Goal: Purchase product/service

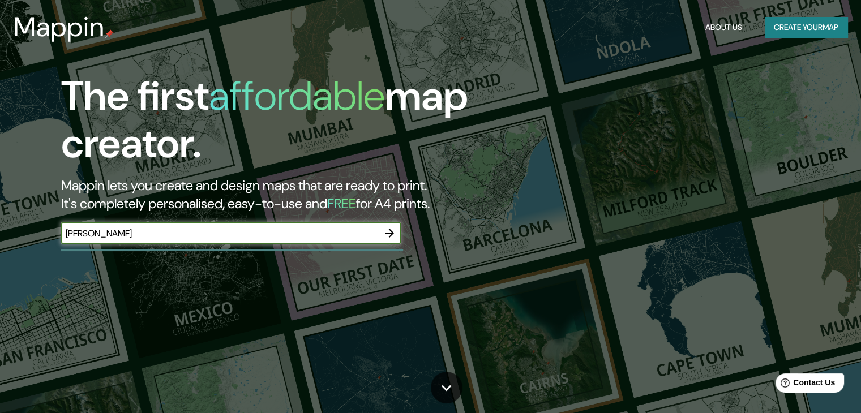
type input "[PERSON_NAME]"
click at [391, 234] on icon "button" at bounding box center [389, 233] width 9 height 9
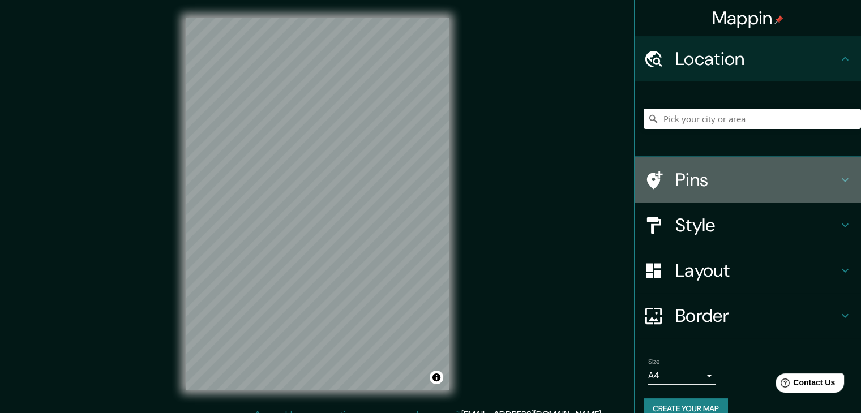
click at [693, 182] on h4 "Pins" at bounding box center [756, 180] width 163 height 23
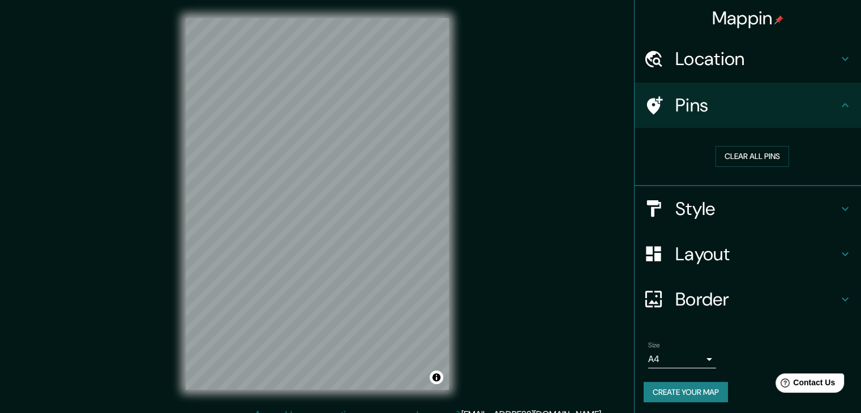
drag, startPoint x: 667, startPoint y: 109, endPoint x: 621, endPoint y: 148, distance: 59.8
click at [620, 151] on div "Mappin Location Pins Clear all pins Style Layout Border Choose a border. Hint :…" at bounding box center [430, 213] width 861 height 426
click at [675, 105] on h4 "Pins" at bounding box center [756, 105] width 163 height 23
click at [677, 65] on h4 "Location" at bounding box center [756, 59] width 163 height 23
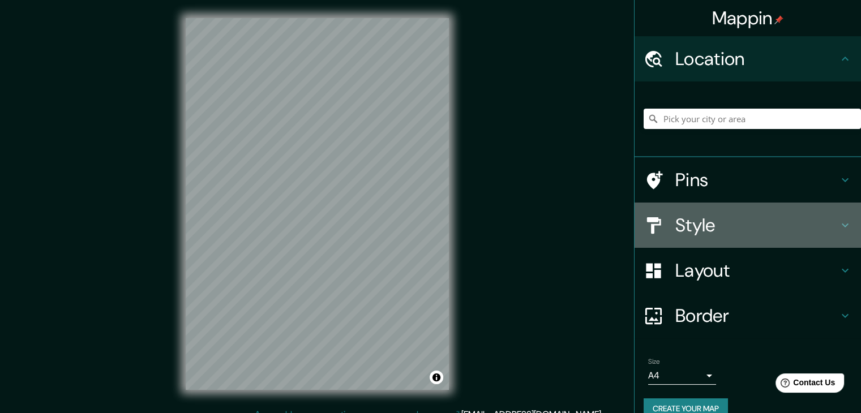
click at [691, 211] on div "Style" at bounding box center [747, 225] width 226 height 45
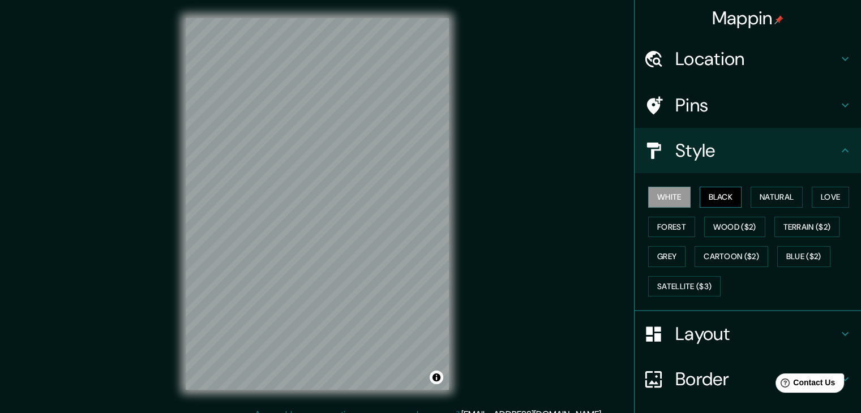
click at [706, 199] on button "Black" at bounding box center [720, 197] width 42 height 21
click at [762, 200] on button "Natural" at bounding box center [776, 197] width 52 height 21
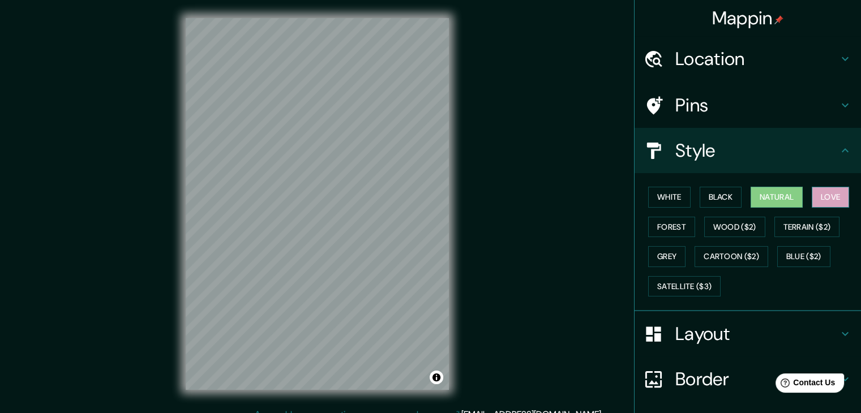
click at [818, 201] on button "Love" at bounding box center [829, 197] width 37 height 21
click at [660, 230] on button "Forest" at bounding box center [671, 227] width 47 height 21
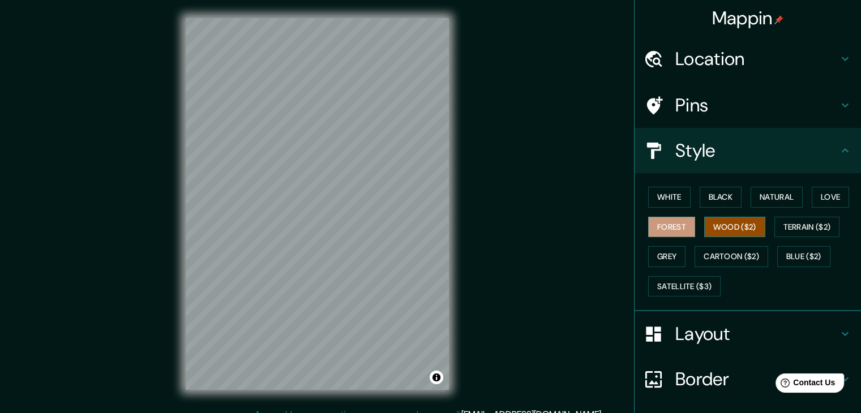
click at [712, 227] on button "Wood ($2)" at bounding box center [734, 227] width 61 height 21
click at [770, 197] on button "Natural" at bounding box center [776, 197] width 52 height 21
click at [738, 226] on button "Wood ($2)" at bounding box center [734, 227] width 61 height 21
click at [801, 227] on button "Terrain ($2)" at bounding box center [807, 227] width 66 height 21
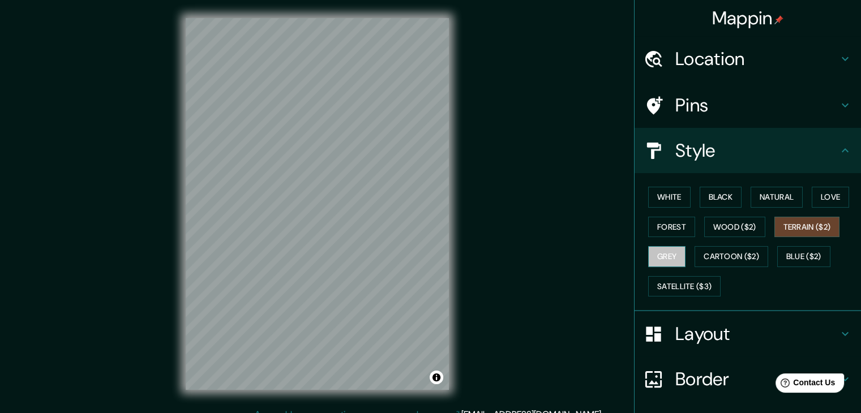
click at [664, 250] on button "Grey" at bounding box center [666, 256] width 37 height 21
click at [694, 249] on button "Cartoon ($2)" at bounding box center [731, 256] width 74 height 21
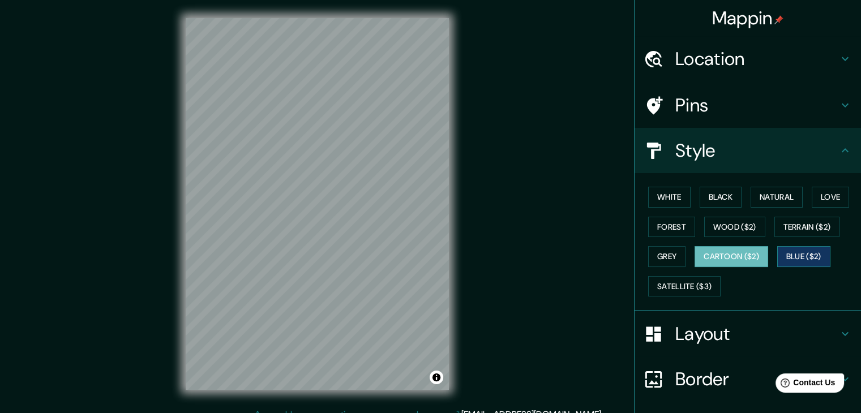
click at [788, 250] on button "Blue ($2)" at bounding box center [803, 256] width 53 height 21
click at [661, 278] on button "Satellite ($3)" at bounding box center [684, 286] width 72 height 21
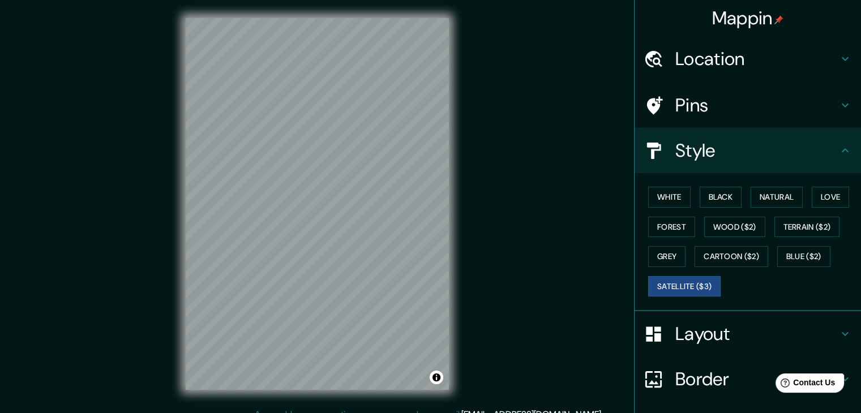
click at [661, 244] on div "White Black Natural Love Forest Wood ($2) Terrain ($2) Grey Cartoon ($2) Blue (…" at bounding box center [751, 241] width 217 height 119
click at [660, 254] on button "Grey" at bounding box center [666, 256] width 37 height 21
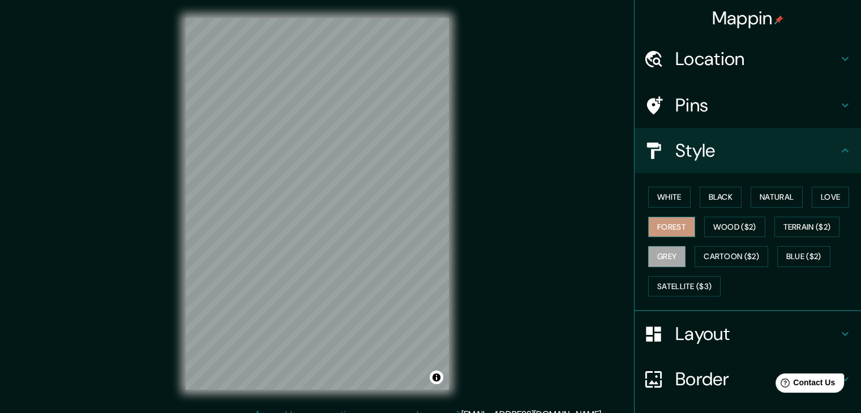
click at [651, 226] on button "Forest" at bounding box center [671, 227] width 47 height 21
click at [658, 197] on button "White" at bounding box center [669, 197] width 42 height 21
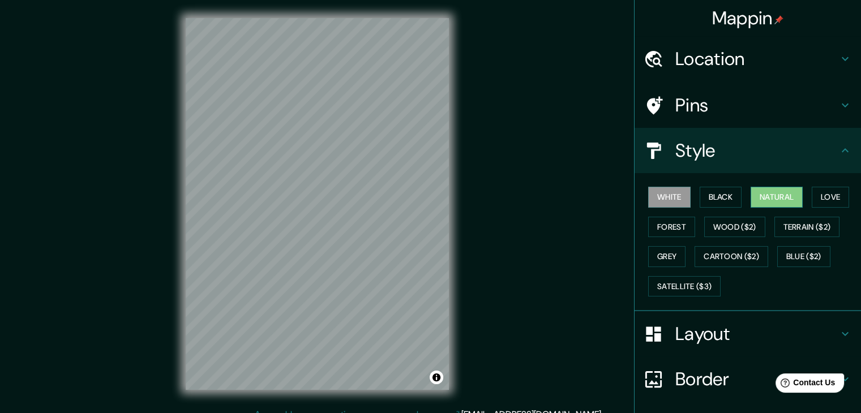
click at [758, 198] on button "Natural" at bounding box center [776, 197] width 52 height 21
click at [682, 368] on h4 "Border" at bounding box center [756, 379] width 163 height 23
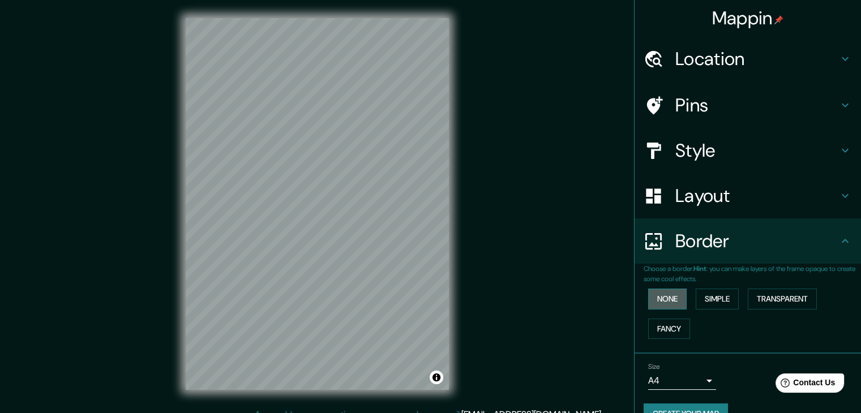
click at [656, 297] on button "None" at bounding box center [667, 299] width 38 height 21
click at [697, 297] on button "Simple" at bounding box center [716, 299] width 43 height 21
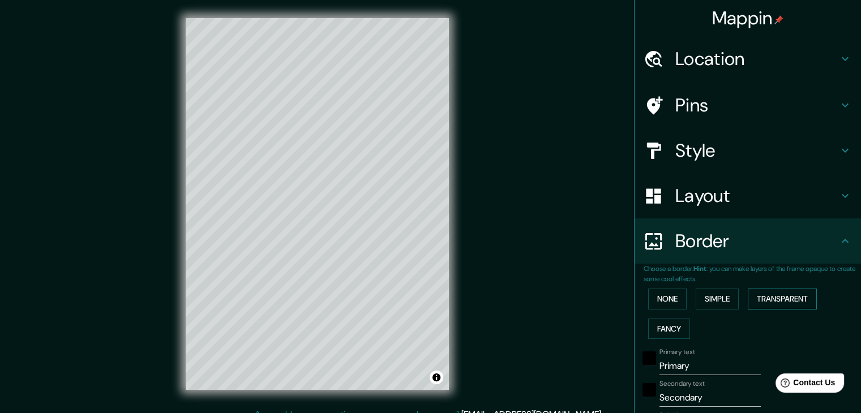
click at [753, 295] on button "Transparent" at bounding box center [781, 299] width 69 height 21
click at [665, 298] on button "None" at bounding box center [667, 299] width 38 height 21
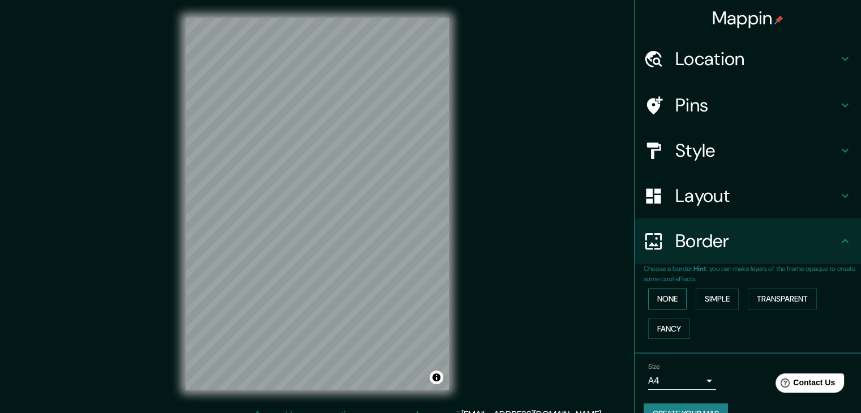
scroll to position [24, 0]
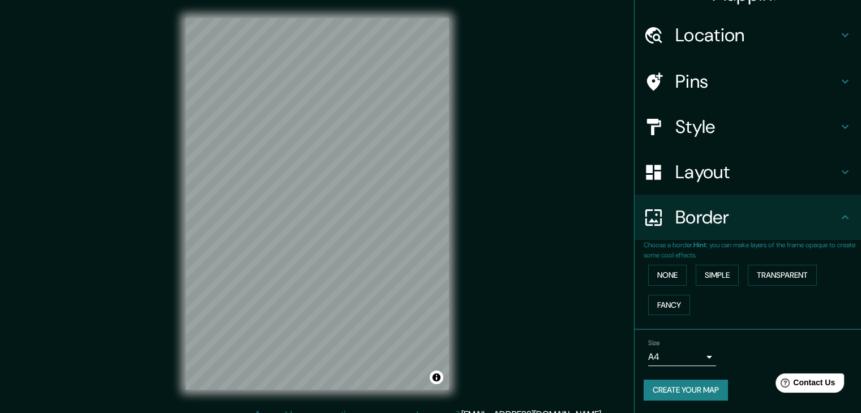
click at [688, 175] on h4 "Layout" at bounding box center [756, 172] width 163 height 23
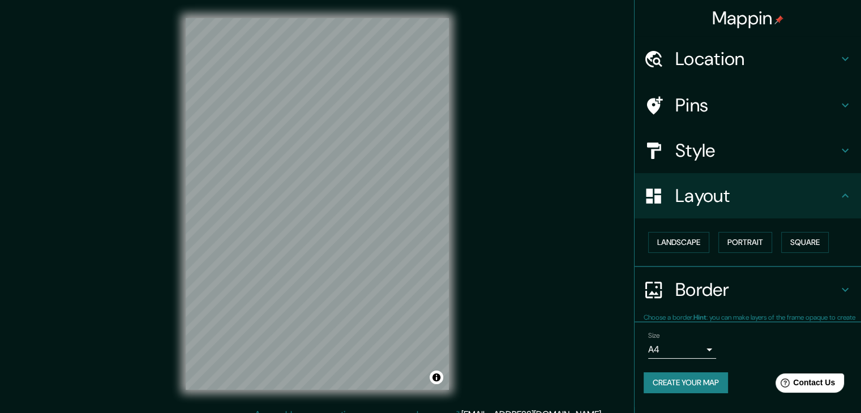
scroll to position [0, 0]
click at [695, 244] on button "Landscape" at bounding box center [678, 242] width 61 height 21
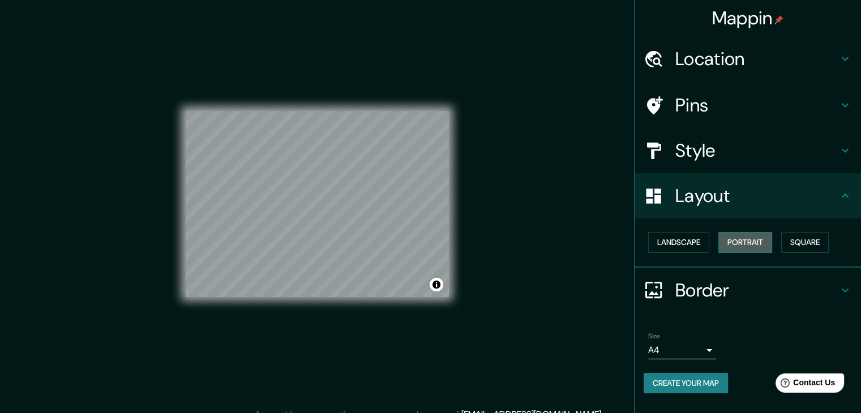
click at [733, 238] on button "Portrait" at bounding box center [745, 242] width 54 height 21
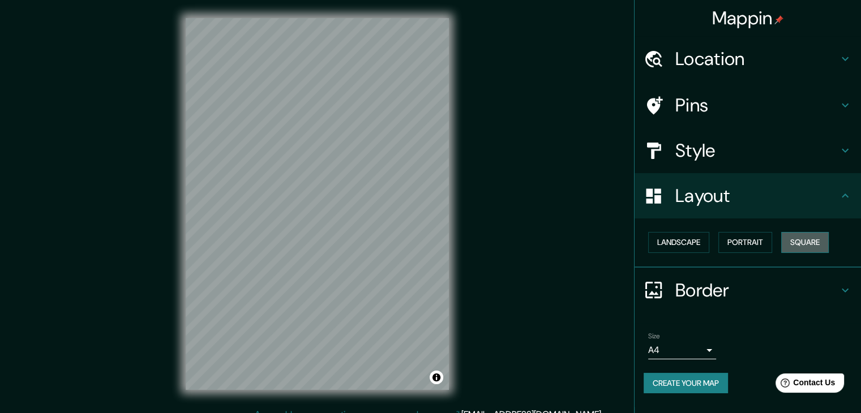
click at [792, 239] on button "Square" at bounding box center [805, 242] width 48 height 21
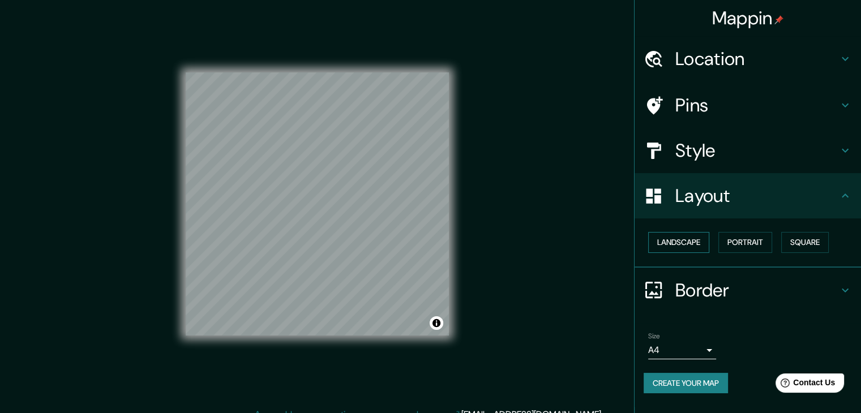
click at [697, 242] on button "Landscape" at bounding box center [678, 242] width 61 height 21
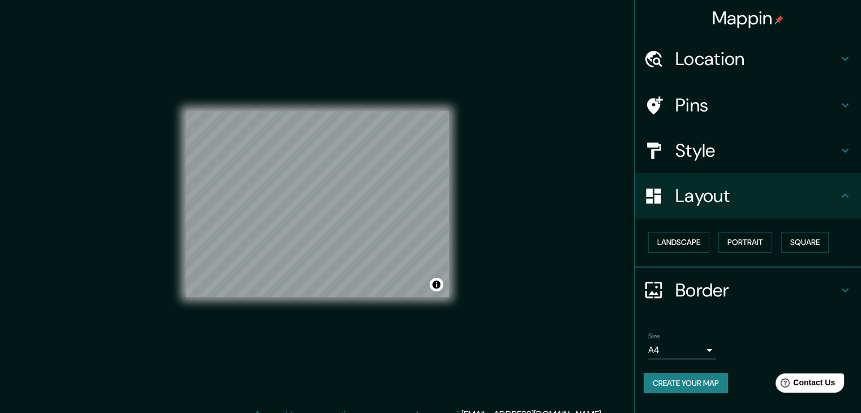
click at [680, 102] on h4 "Pins" at bounding box center [756, 105] width 163 height 23
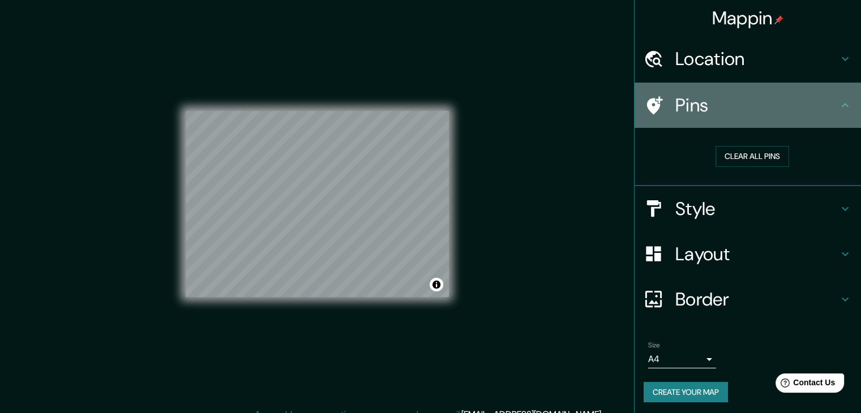
click at [675, 109] on h4 "Pins" at bounding box center [756, 105] width 163 height 23
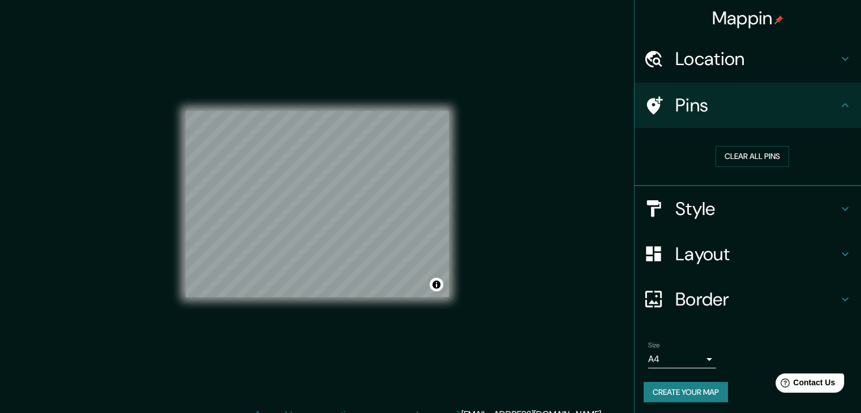
click at [679, 58] on h4 "Location" at bounding box center [756, 59] width 163 height 23
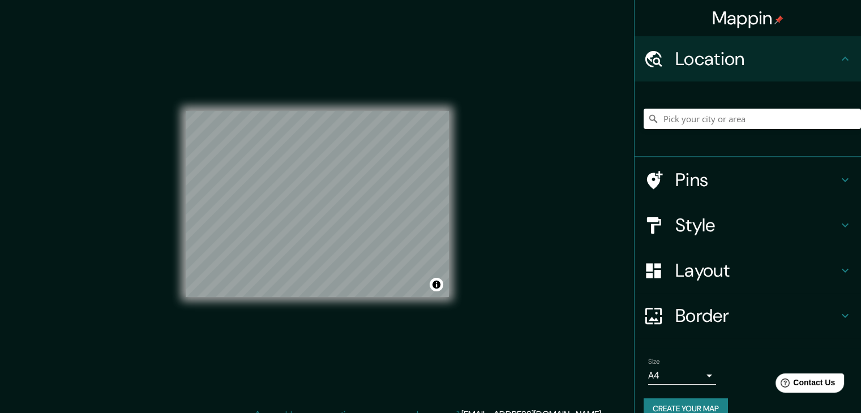
click at [678, 59] on h4 "Location" at bounding box center [756, 59] width 163 height 23
click at [680, 186] on h4 "Pins" at bounding box center [756, 180] width 163 height 23
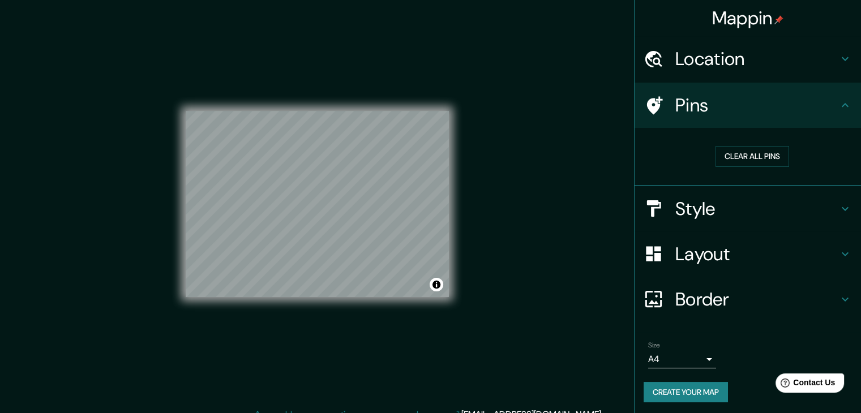
click at [665, 209] on div at bounding box center [659, 209] width 32 height 20
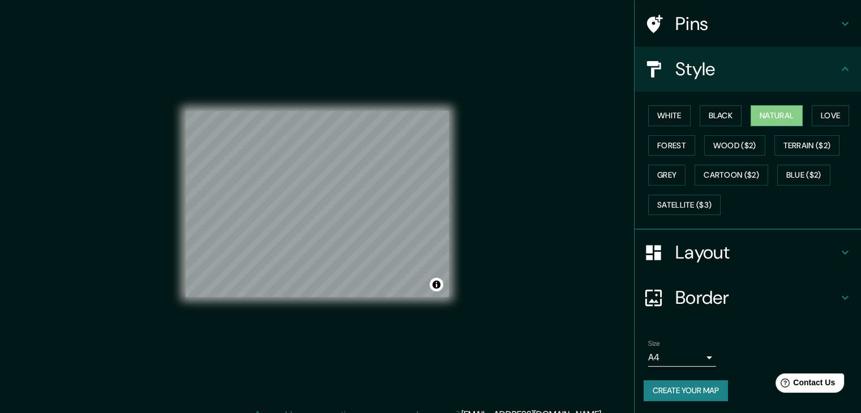
click at [675, 256] on h4 "Layout" at bounding box center [756, 252] width 163 height 23
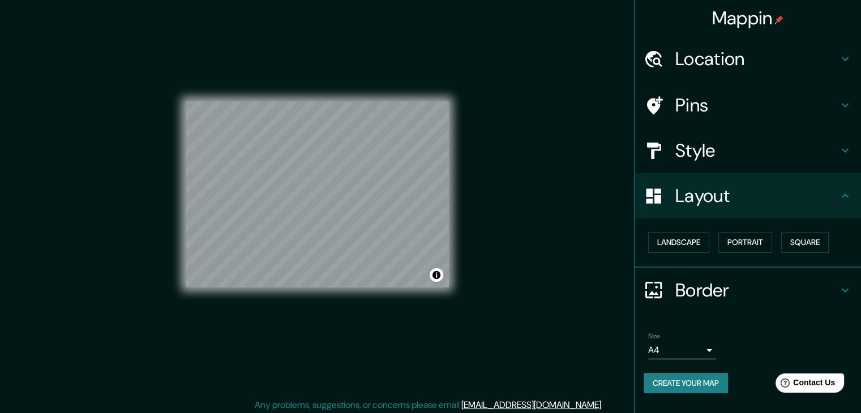
scroll to position [13, 0]
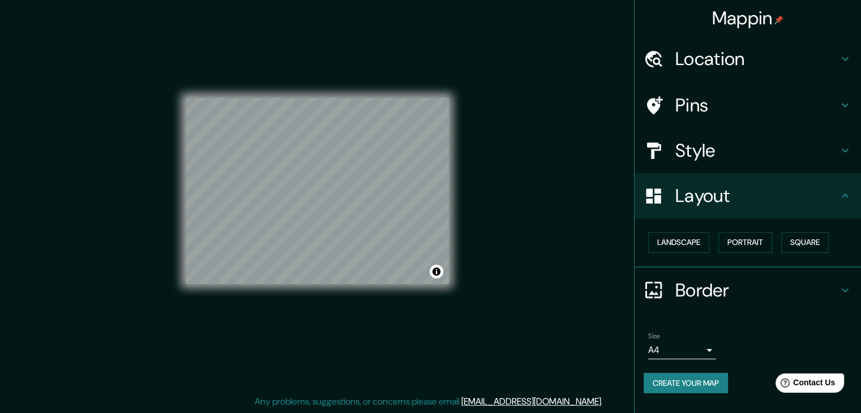
click at [681, 281] on h4 "Border" at bounding box center [756, 290] width 163 height 23
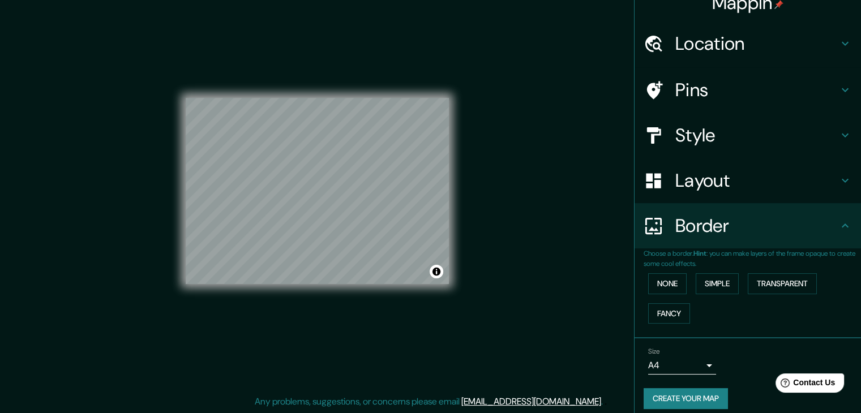
scroll to position [24, 0]
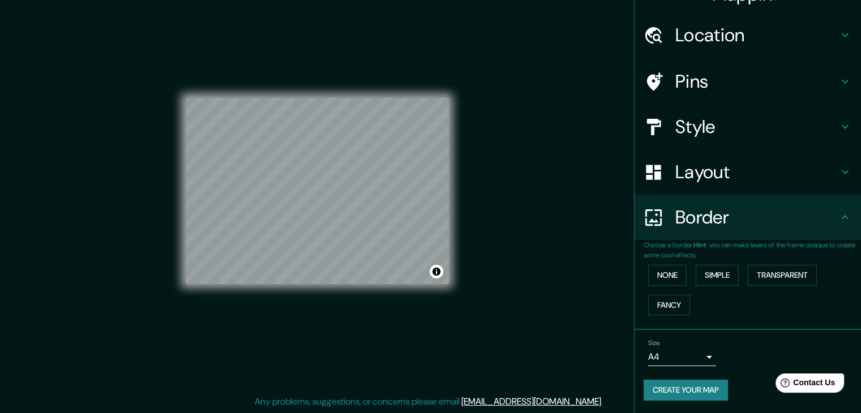
click at [681, 173] on h4 "Layout" at bounding box center [756, 172] width 163 height 23
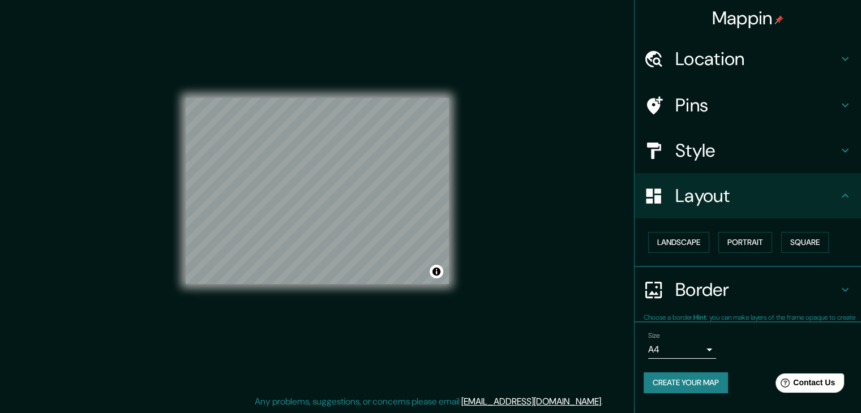
scroll to position [0, 0]
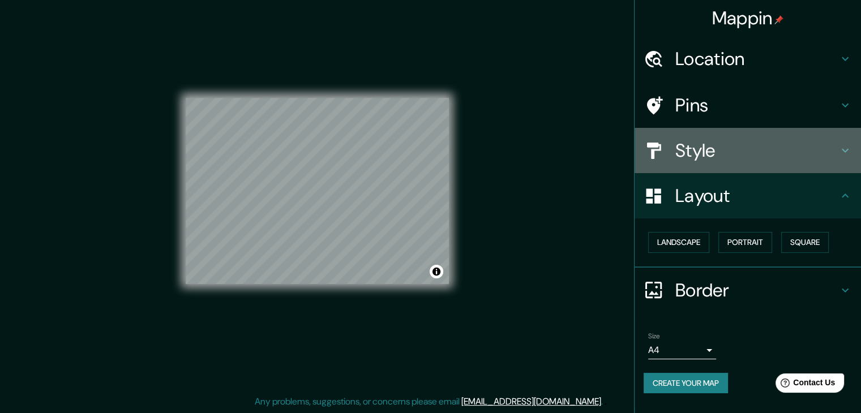
click at [683, 145] on h4 "Style" at bounding box center [756, 150] width 163 height 23
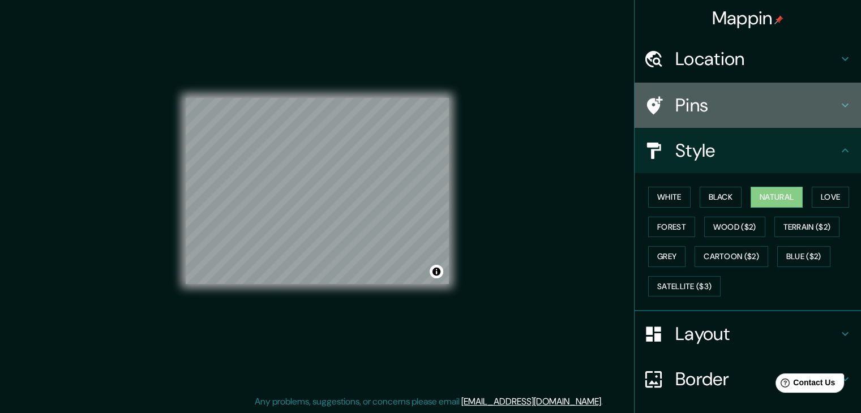
click at [675, 105] on h4 "Pins" at bounding box center [756, 105] width 163 height 23
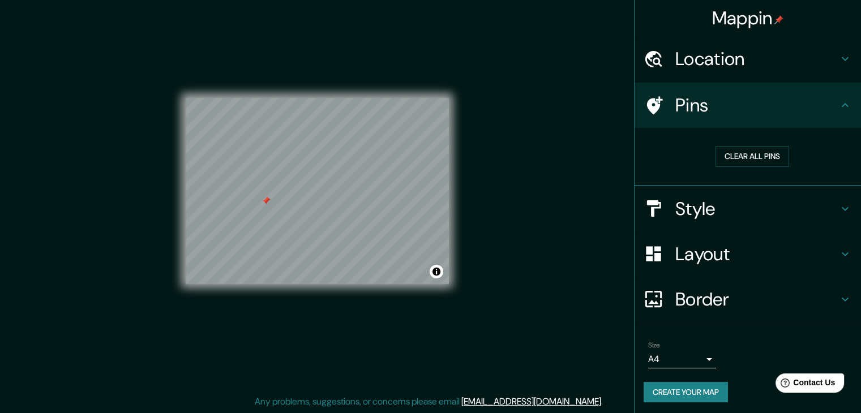
click at [261, 204] on div at bounding box center [265, 200] width 9 height 9
click at [691, 392] on button "Create your map" at bounding box center [685, 392] width 84 height 21
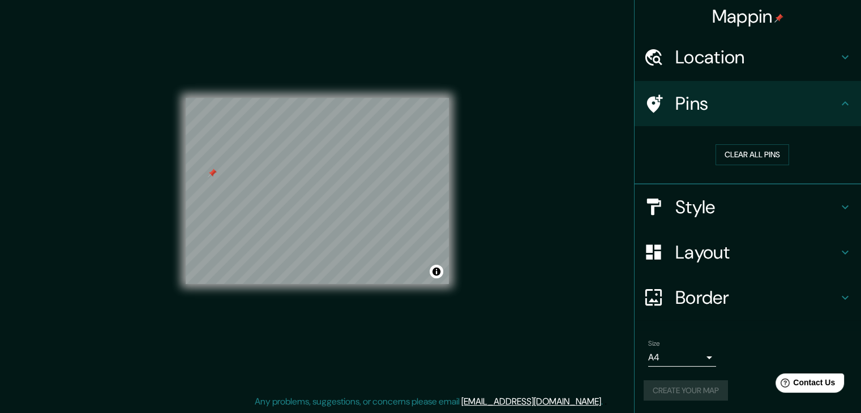
scroll to position [2, 0]
click at [655, 389] on div "Create your map" at bounding box center [747, 390] width 208 height 21
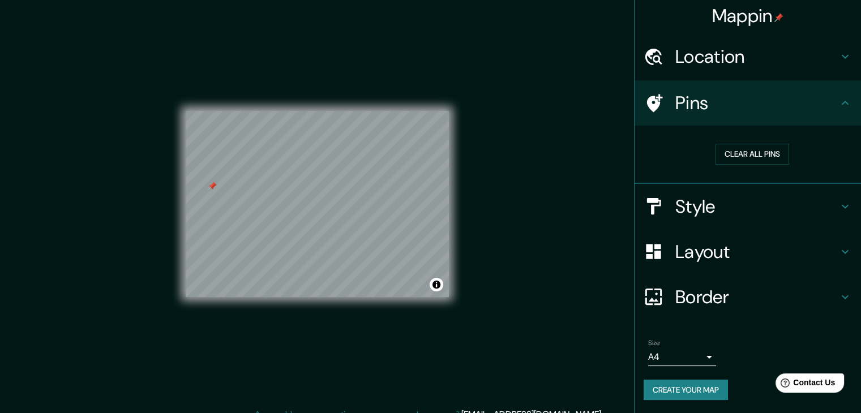
click at [662, 198] on div at bounding box center [659, 206] width 32 height 20
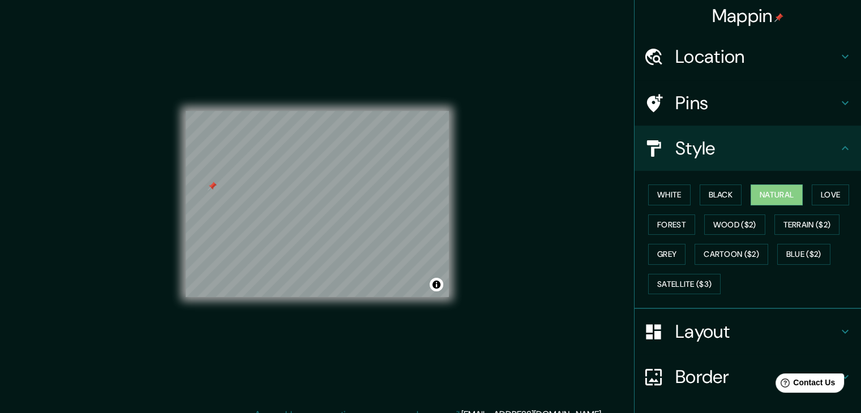
click at [691, 320] on h4 "Layout" at bounding box center [756, 331] width 163 height 23
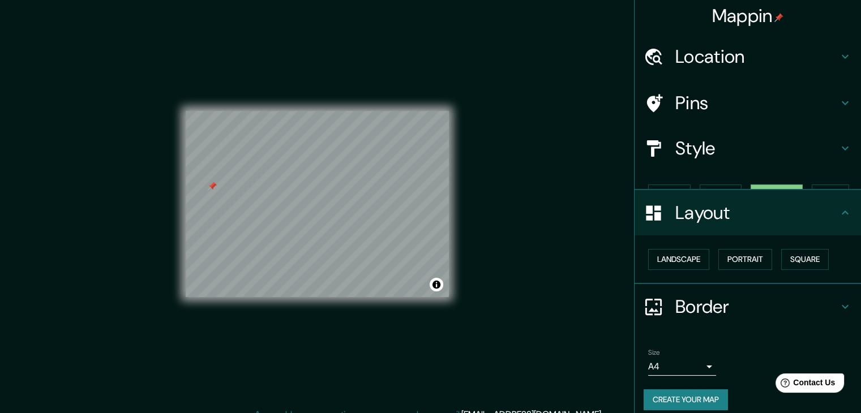
scroll to position [0, 0]
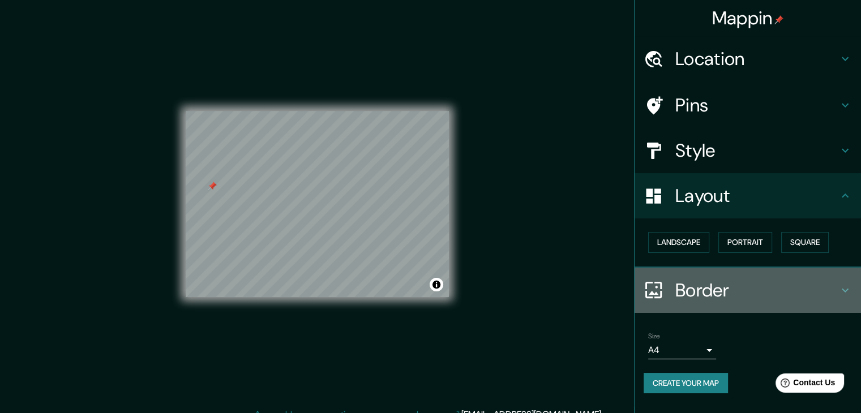
click at [680, 296] on h4 "Border" at bounding box center [756, 290] width 163 height 23
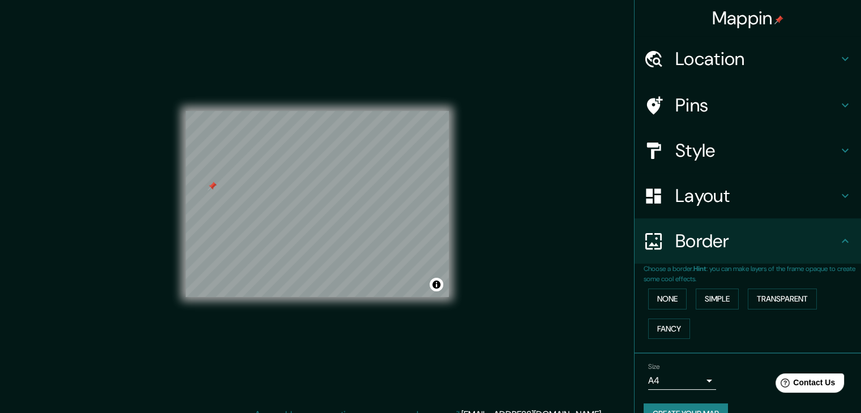
scroll to position [24, 0]
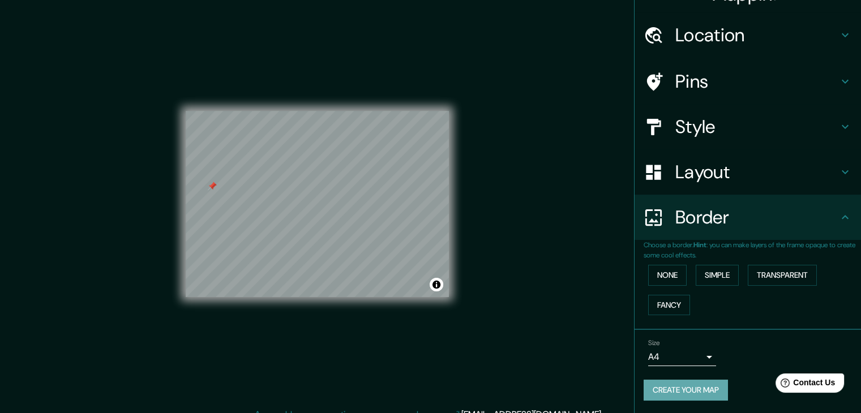
click at [668, 390] on button "Create your map" at bounding box center [685, 390] width 84 height 21
click at [667, 390] on div "Create your map" at bounding box center [747, 390] width 208 height 21
